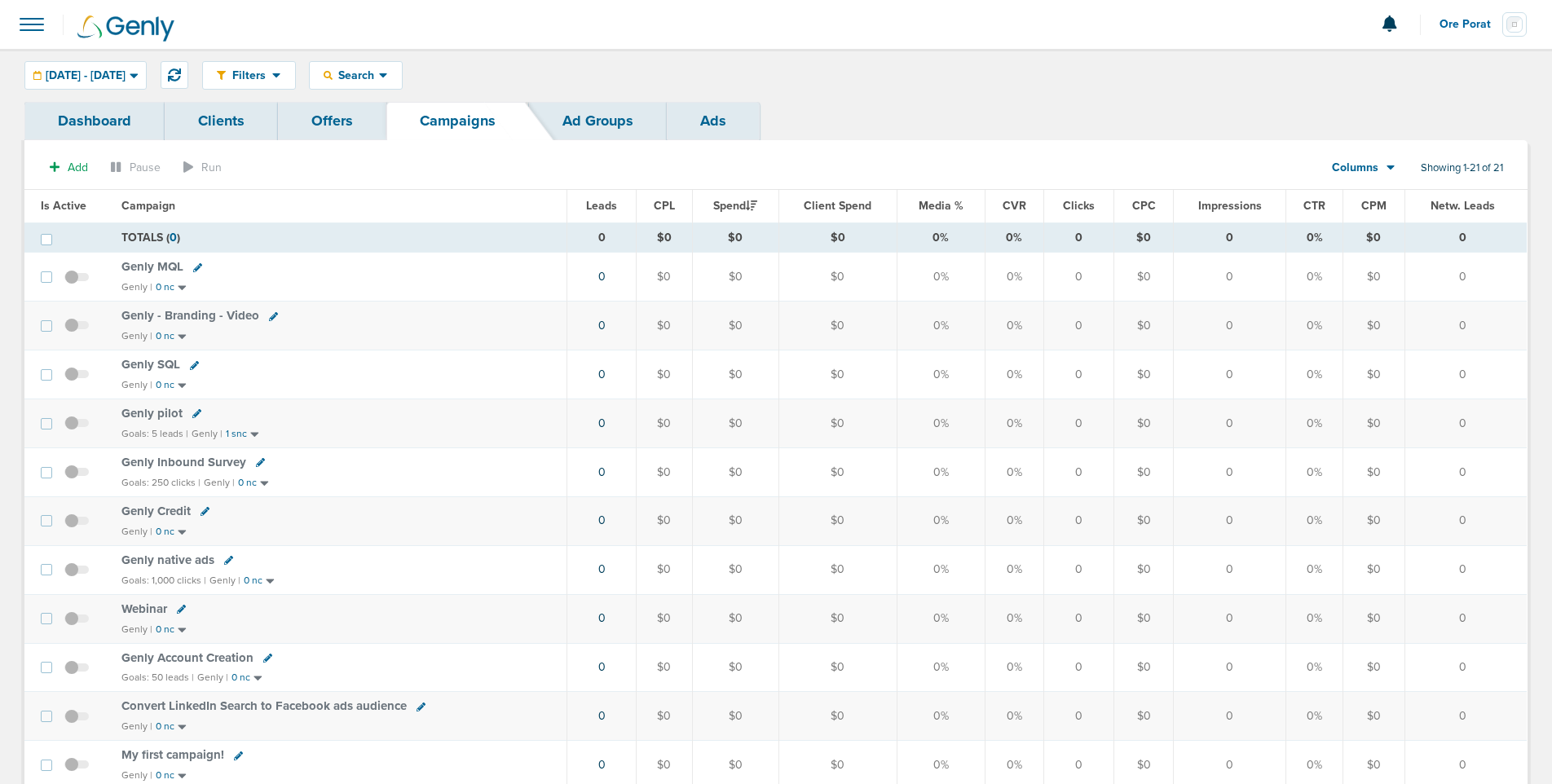
click at [51, 30] on div at bounding box center [776, 24] width 1552 height 49
click at [48, 30] on span at bounding box center [31, 24] width 36 height 36
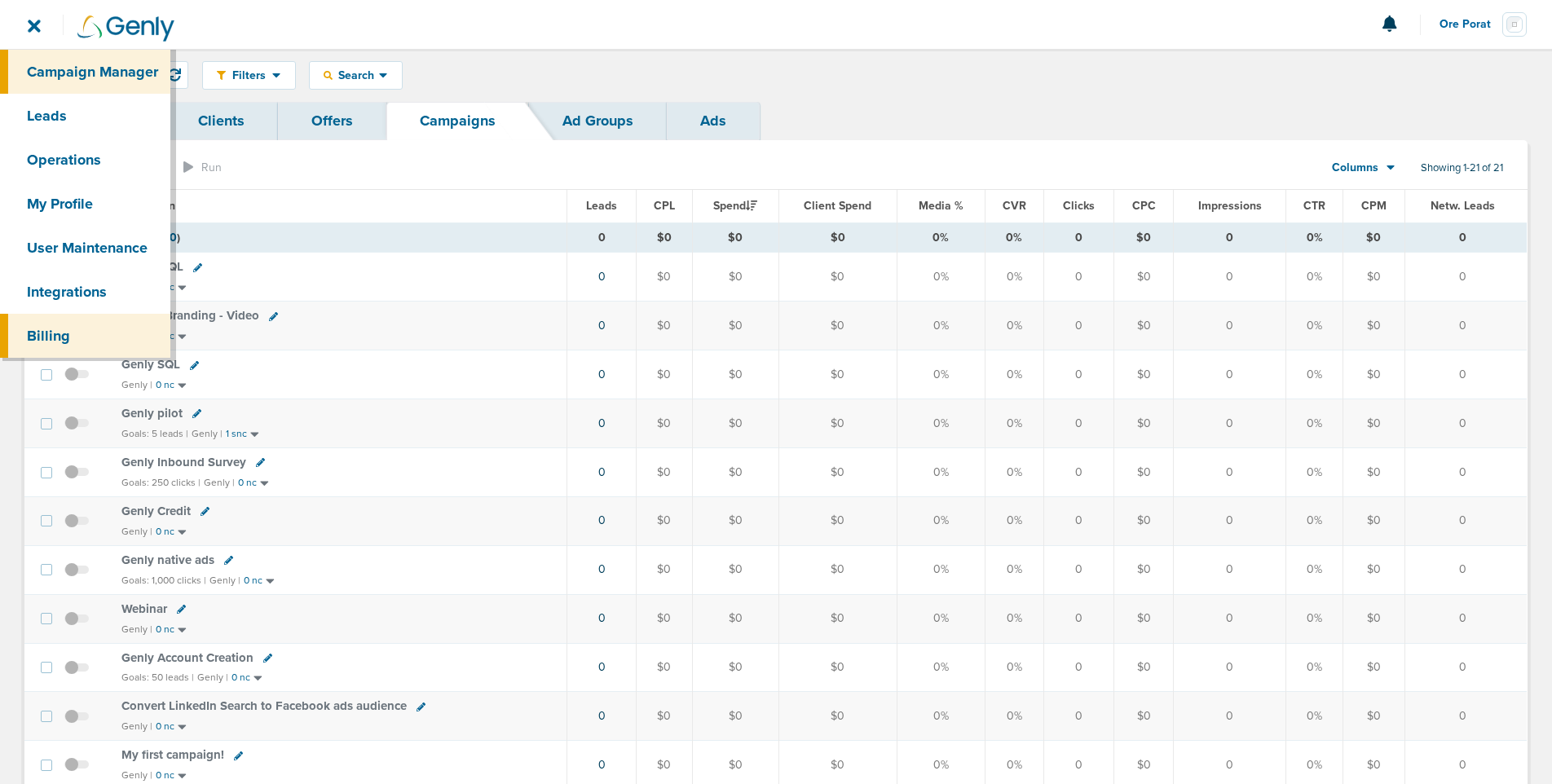
click at [64, 332] on link "Billing" at bounding box center [85, 336] width 170 height 44
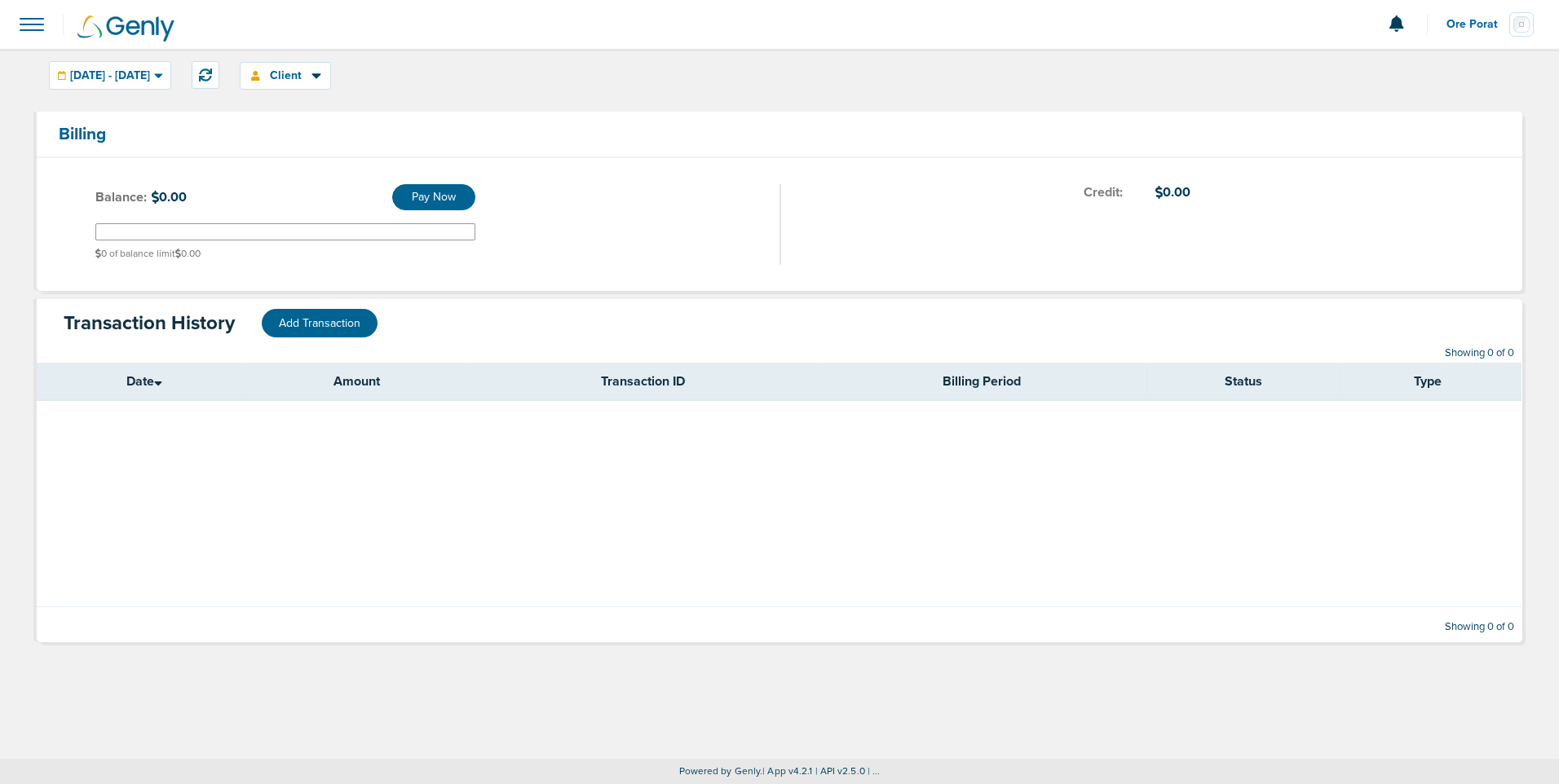
click at [23, 30] on span at bounding box center [31, 24] width 36 height 36
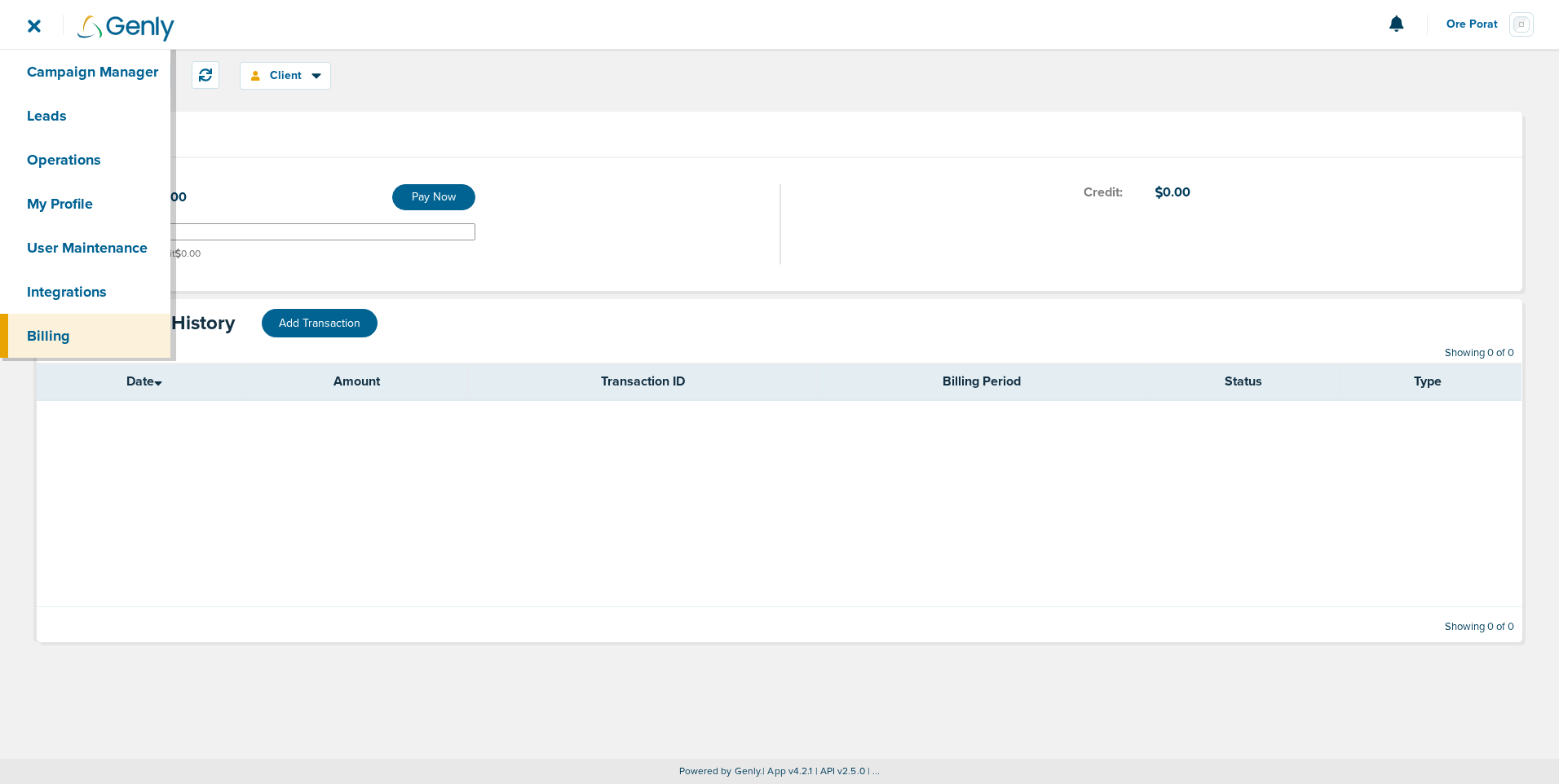
click at [234, 462] on table "Date Amount Transaction ID Billing Period Status Type" at bounding box center [779, 484] width 1485 height 244
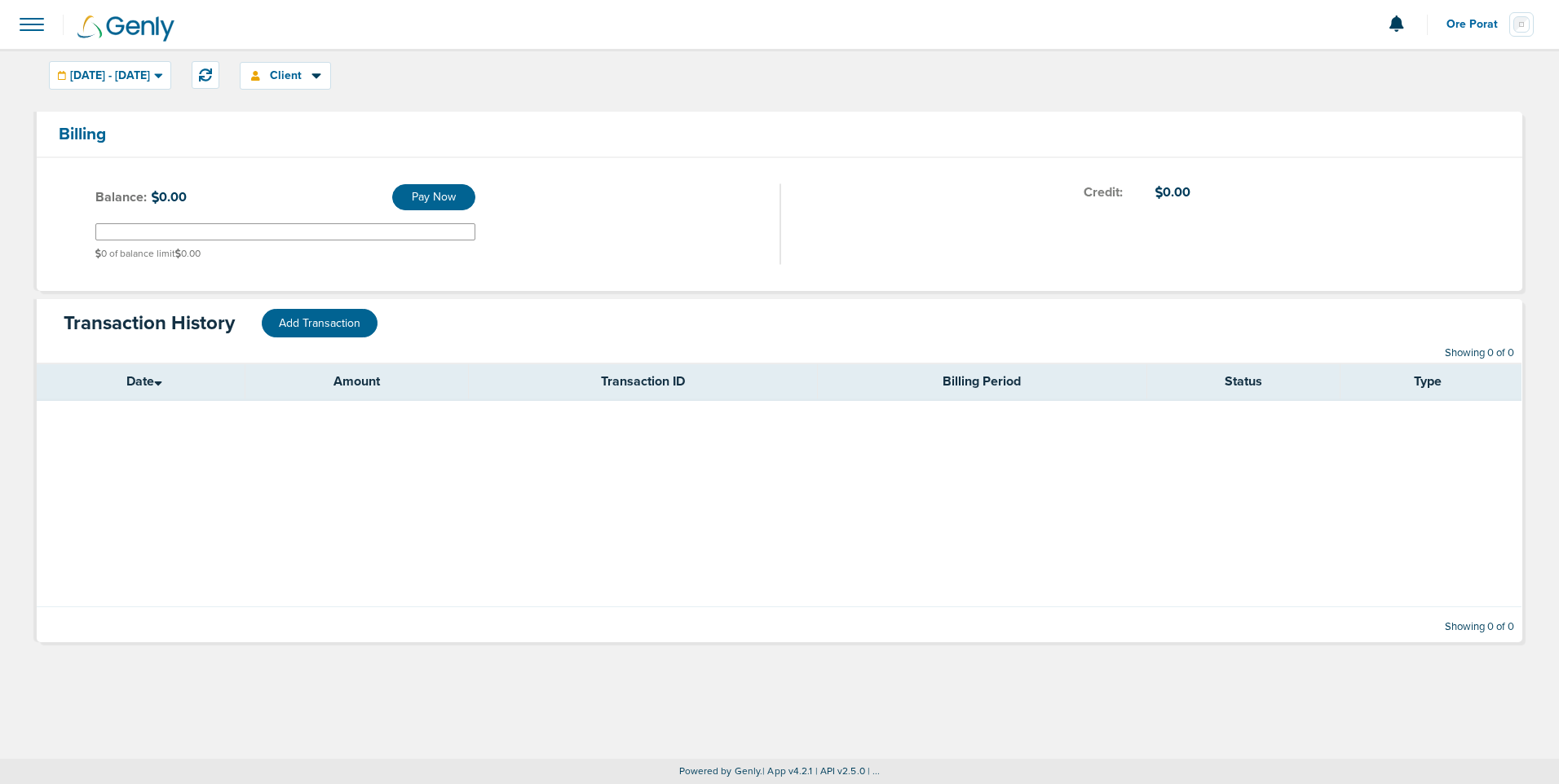
click at [39, 15] on span at bounding box center [31, 24] width 36 height 36
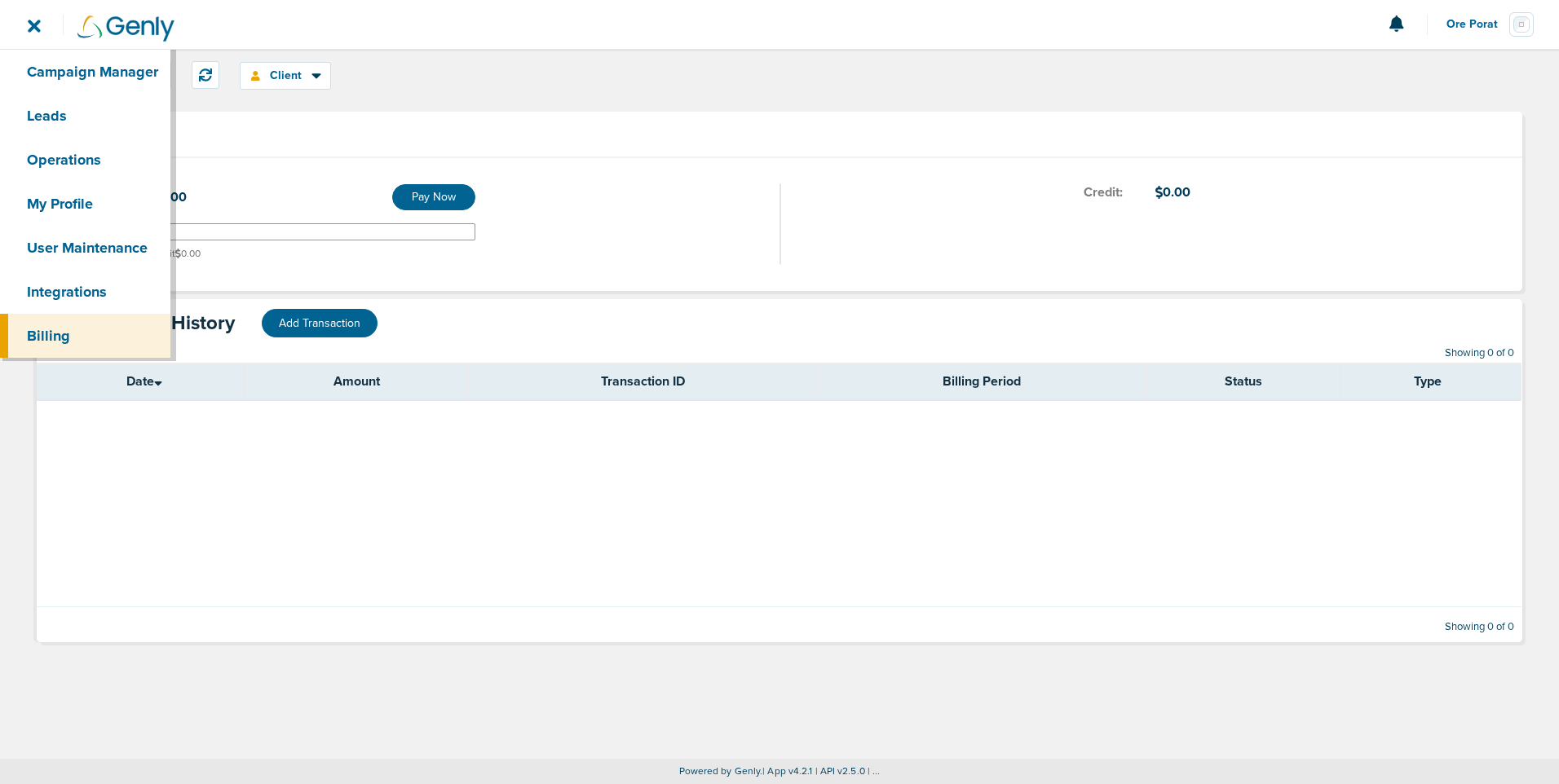
click at [177, 427] on table "Date Amount Transaction ID Billing Period Status Type" at bounding box center [779, 484] width 1485 height 244
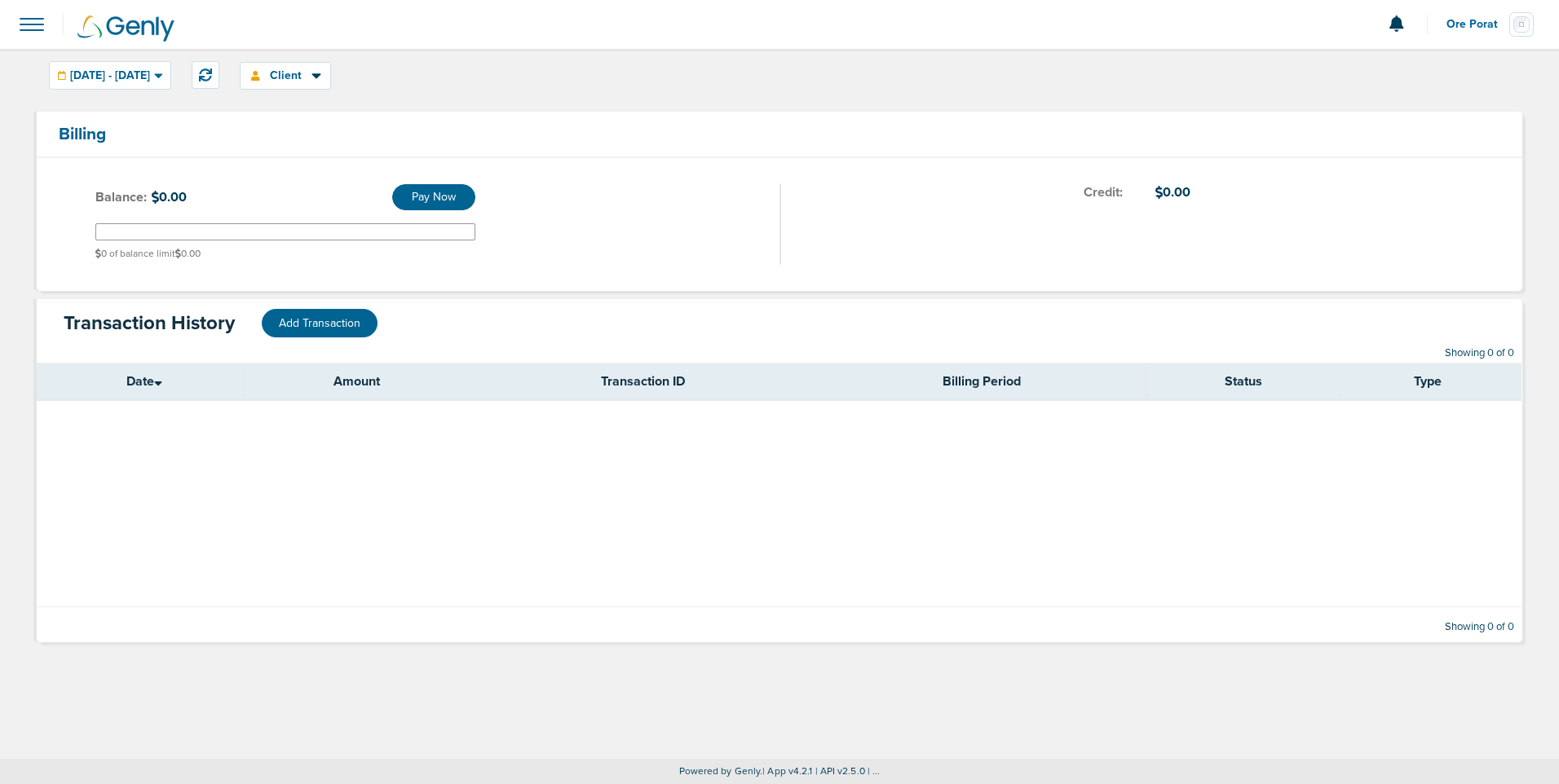
click at [24, 28] on span at bounding box center [31, 24] width 36 height 36
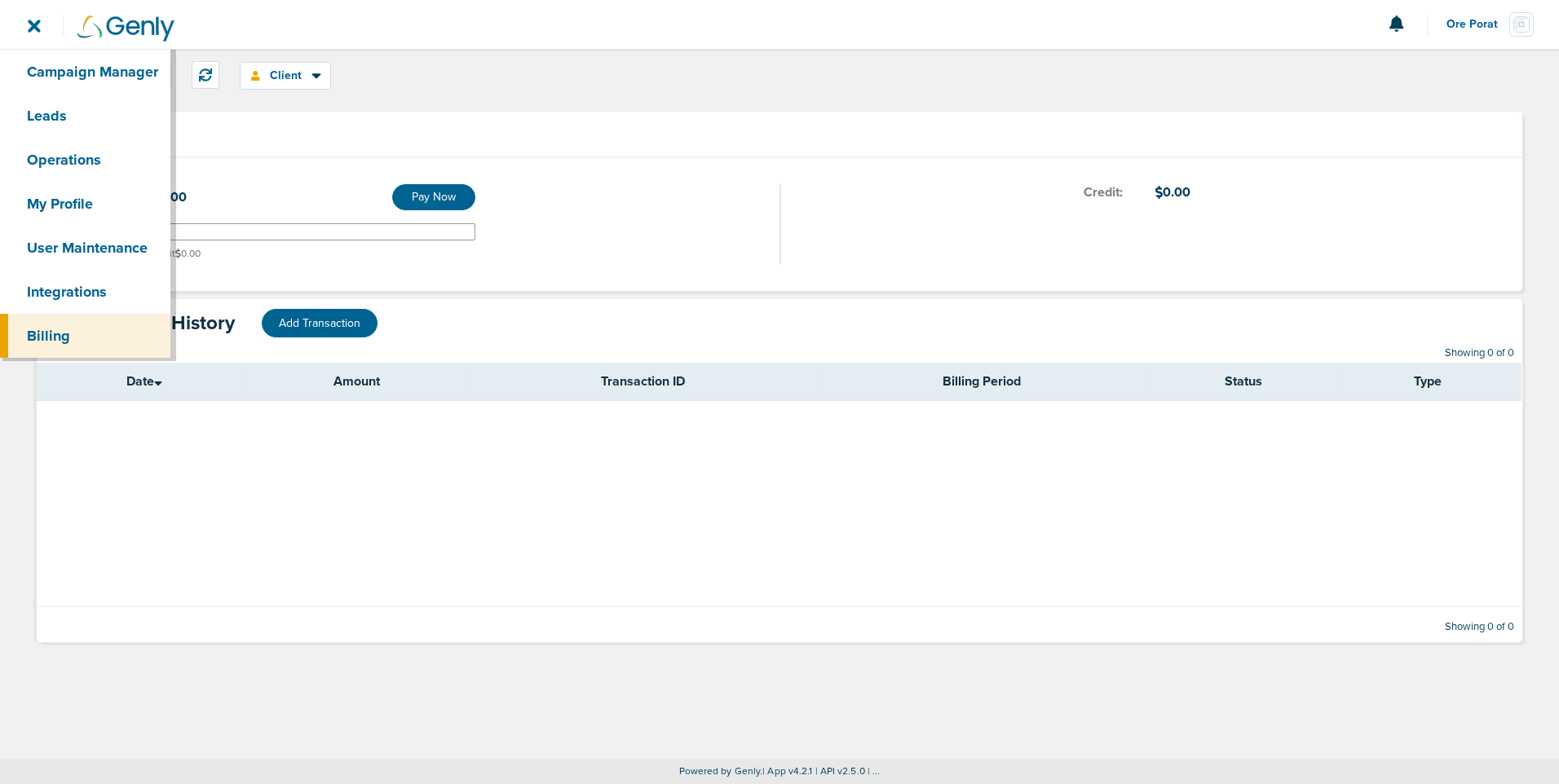
click at [38, 12] on span at bounding box center [31, 24] width 36 height 36
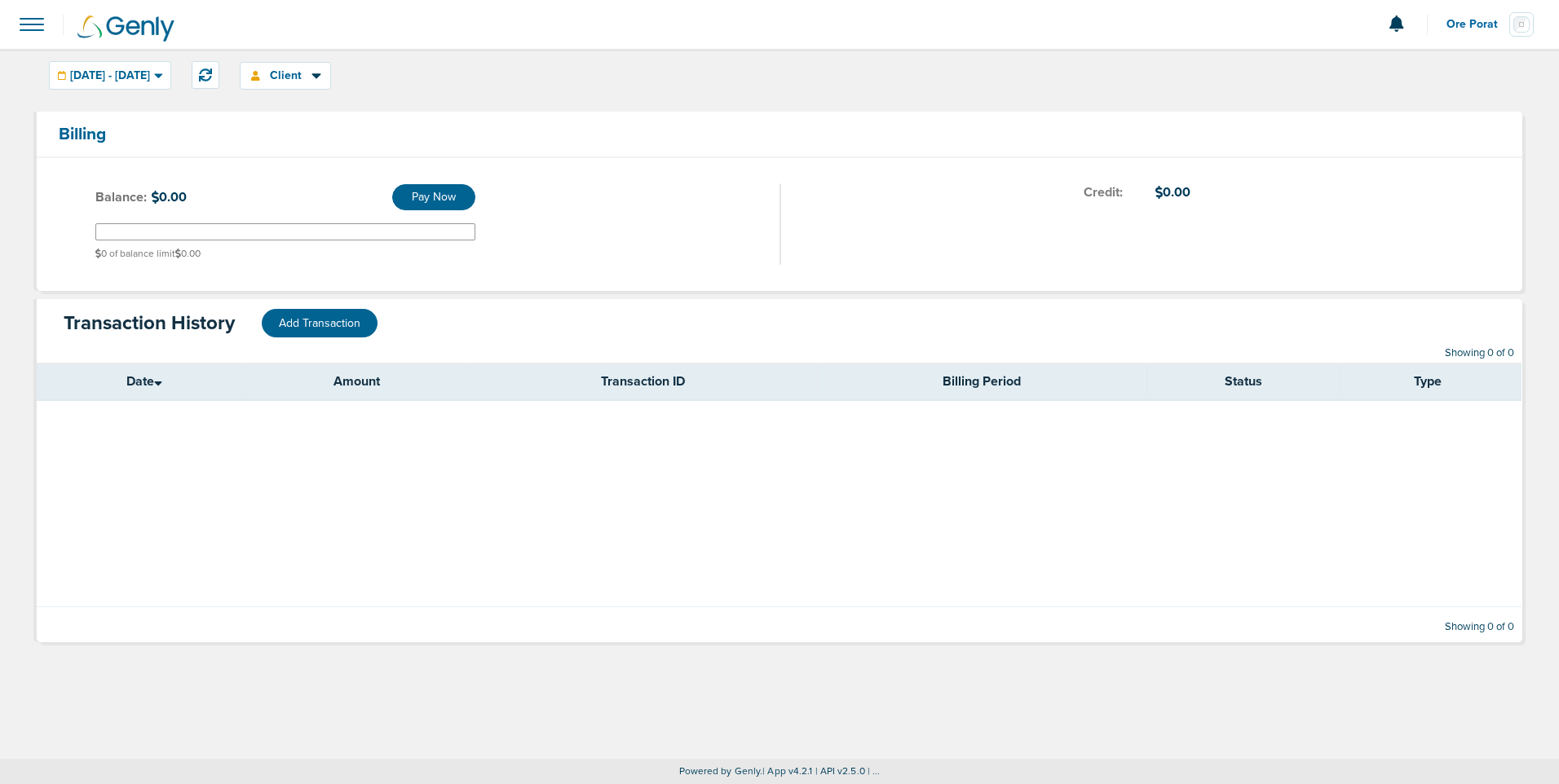
click at [40, 11] on span at bounding box center [31, 24] width 36 height 36
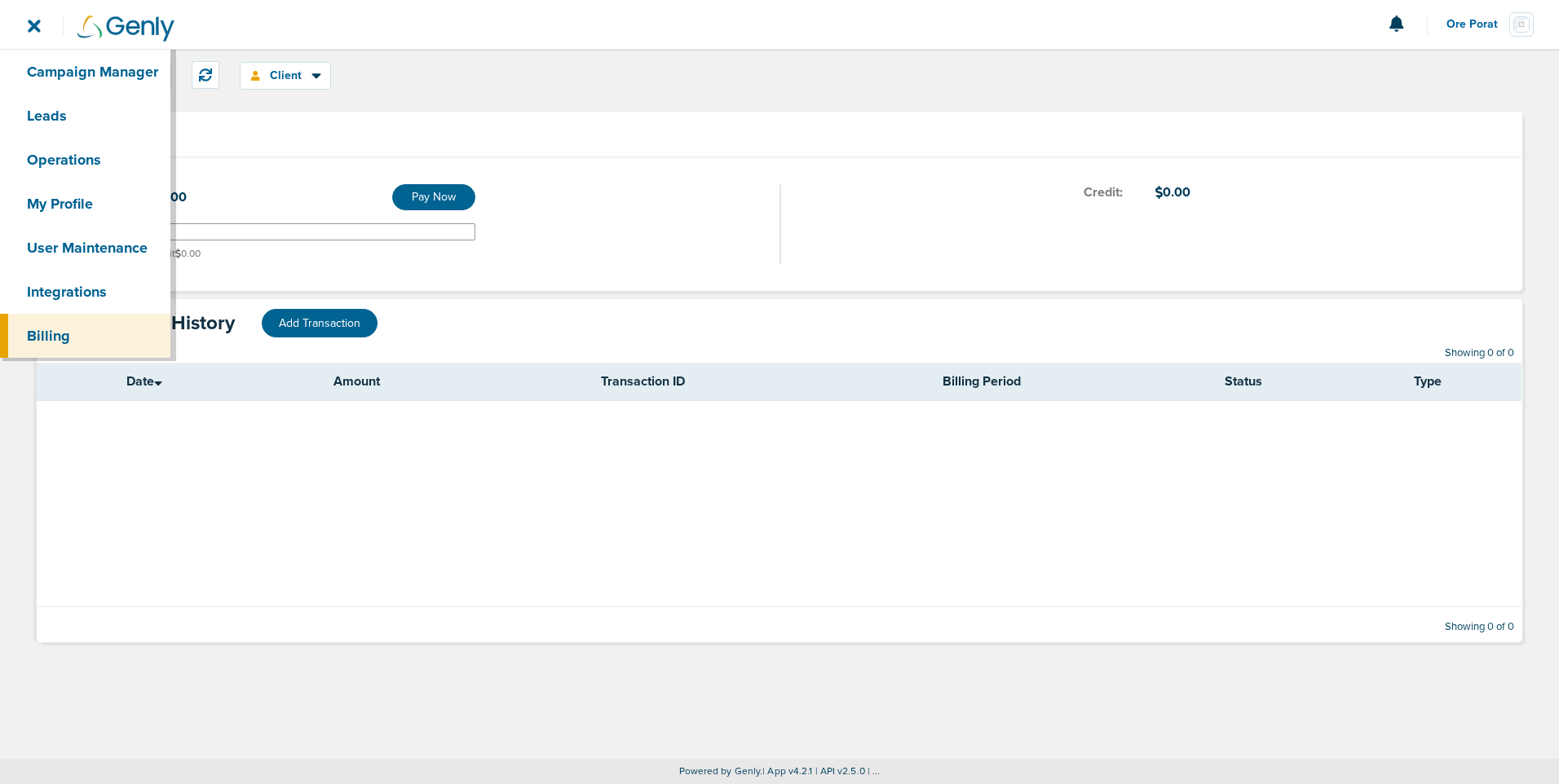
click at [46, 13] on span at bounding box center [31, 24] width 36 height 36
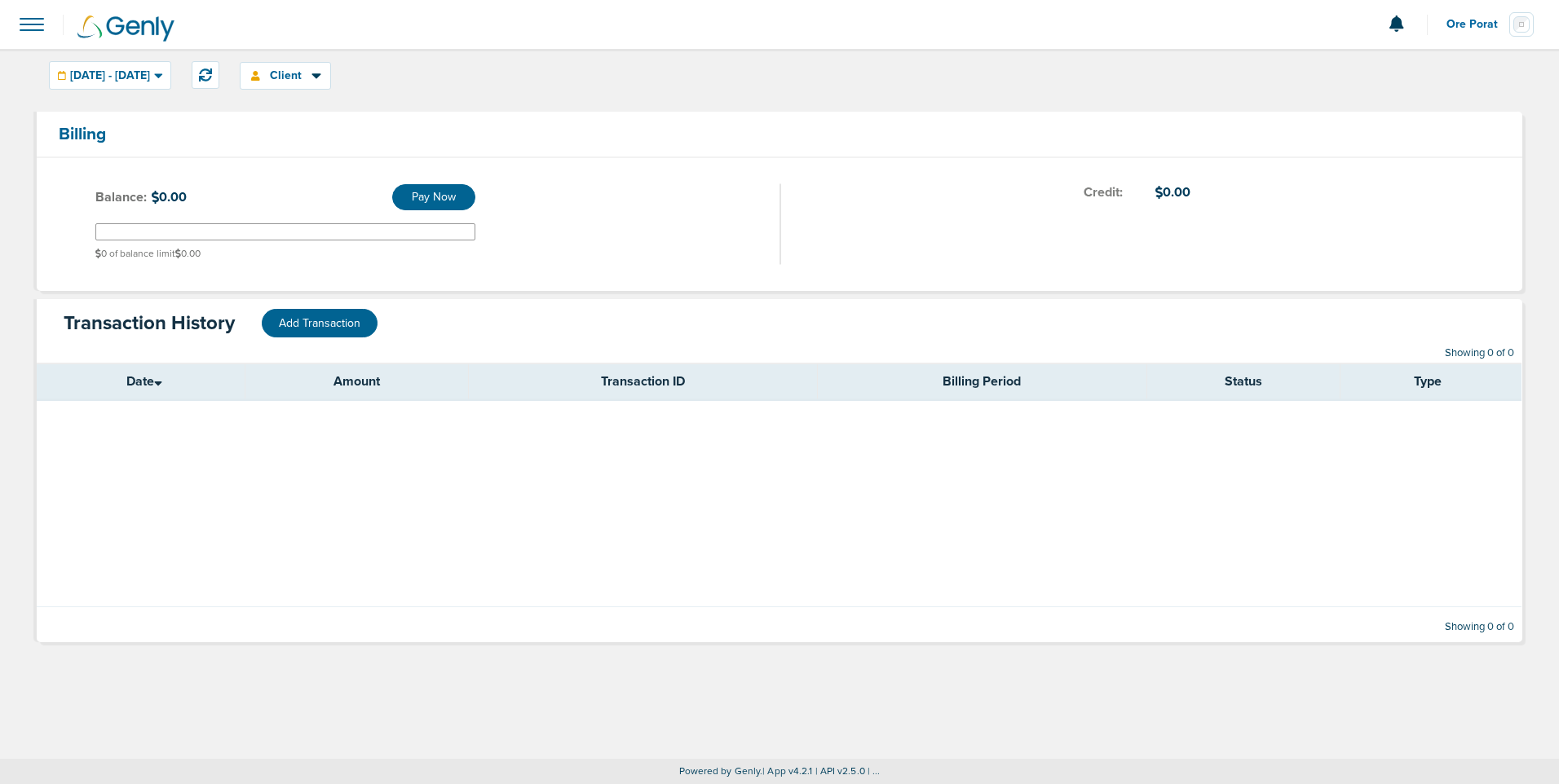
click at [34, 25] on span at bounding box center [31, 24] width 36 height 36
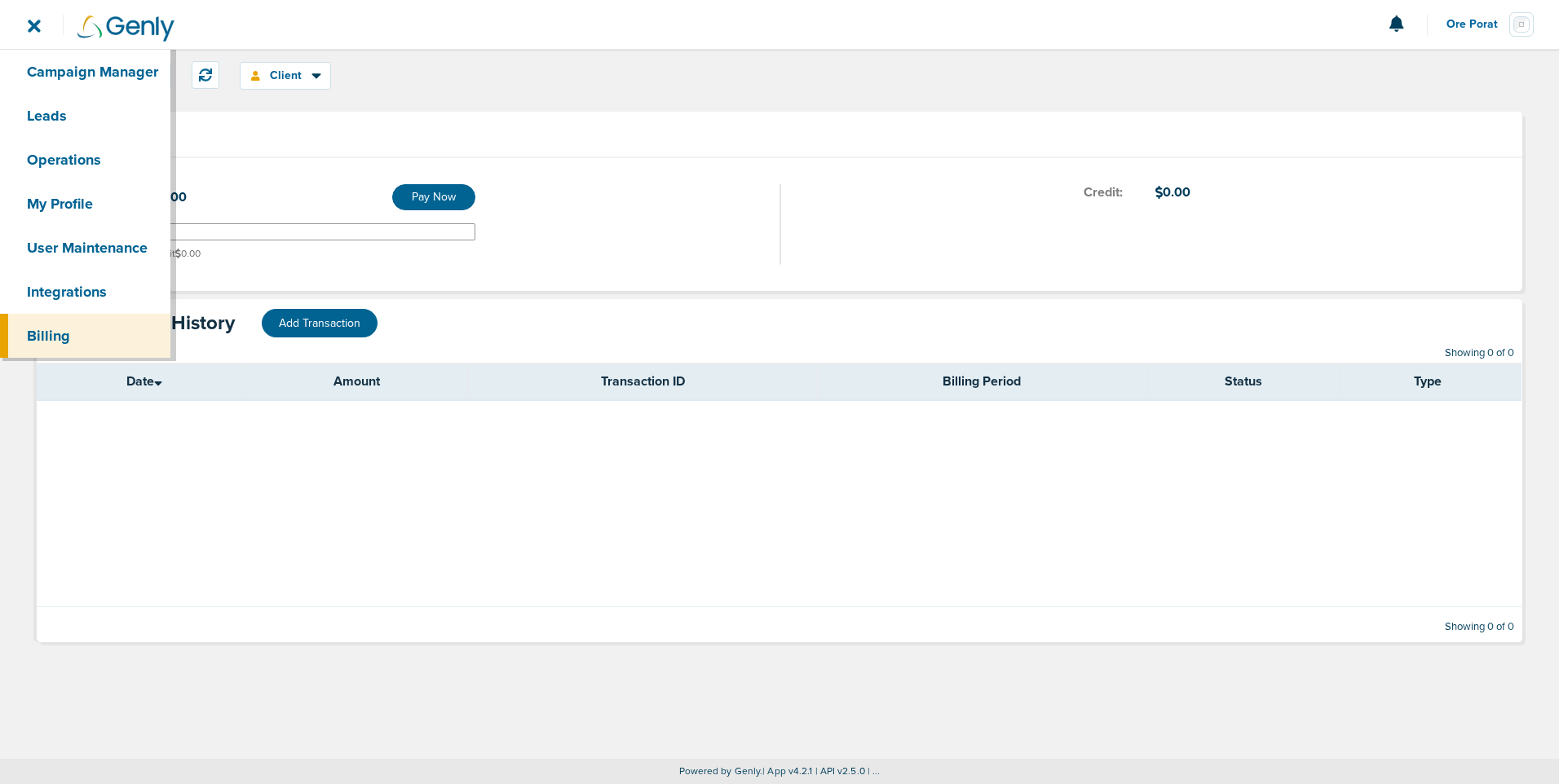
click at [123, 694] on div "[DATE] - [DATE] [DATE] [DATE] Last 7 Days Last 14 Days This Month Last Month Th…" at bounding box center [780, 404] width 1559 height 710
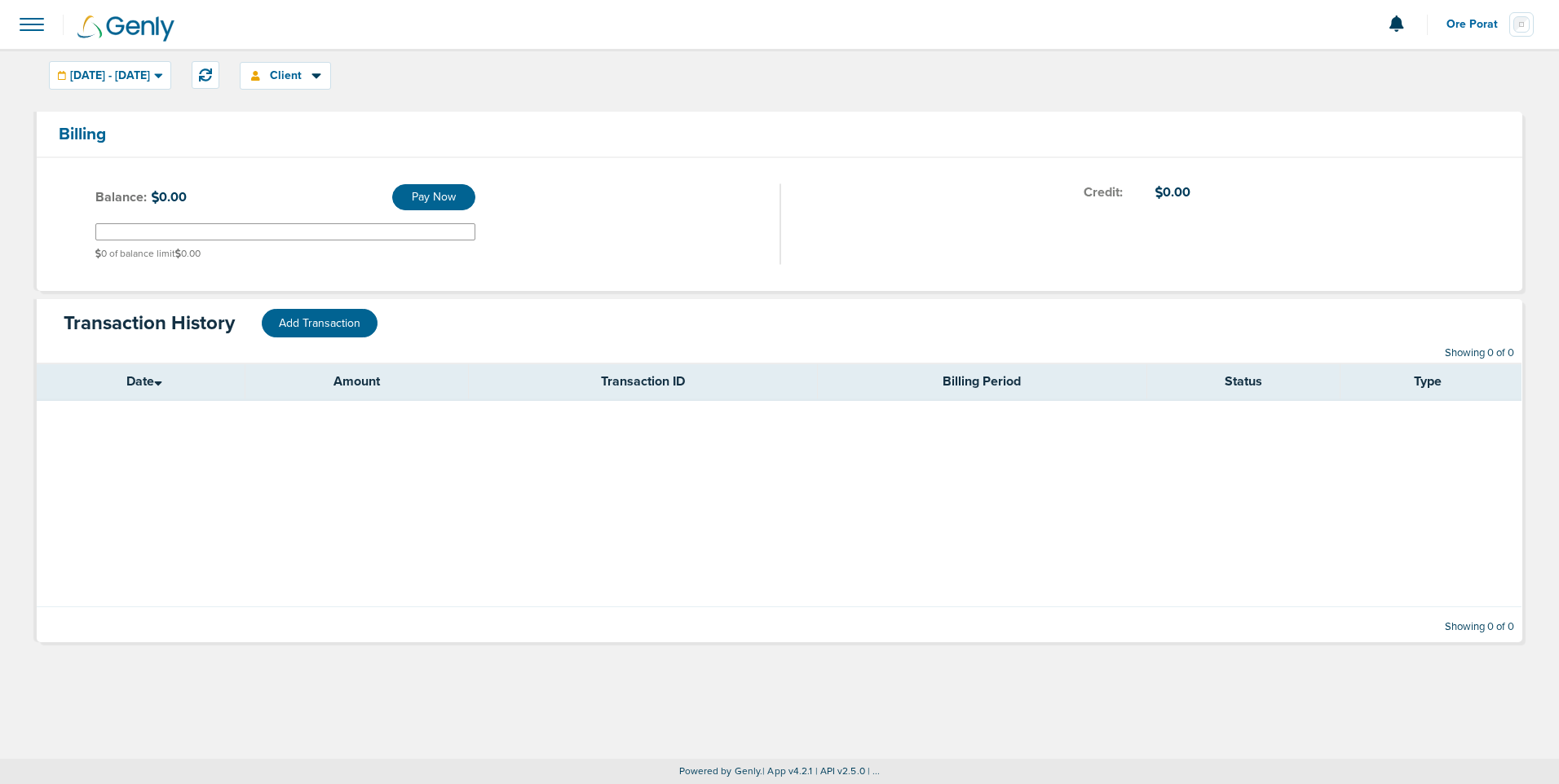
click at [819, 577] on table "Date Amount Transaction ID Billing Period Status Type" at bounding box center [779, 484] width 1485 height 244
